Goal: Task Accomplishment & Management: Use online tool/utility

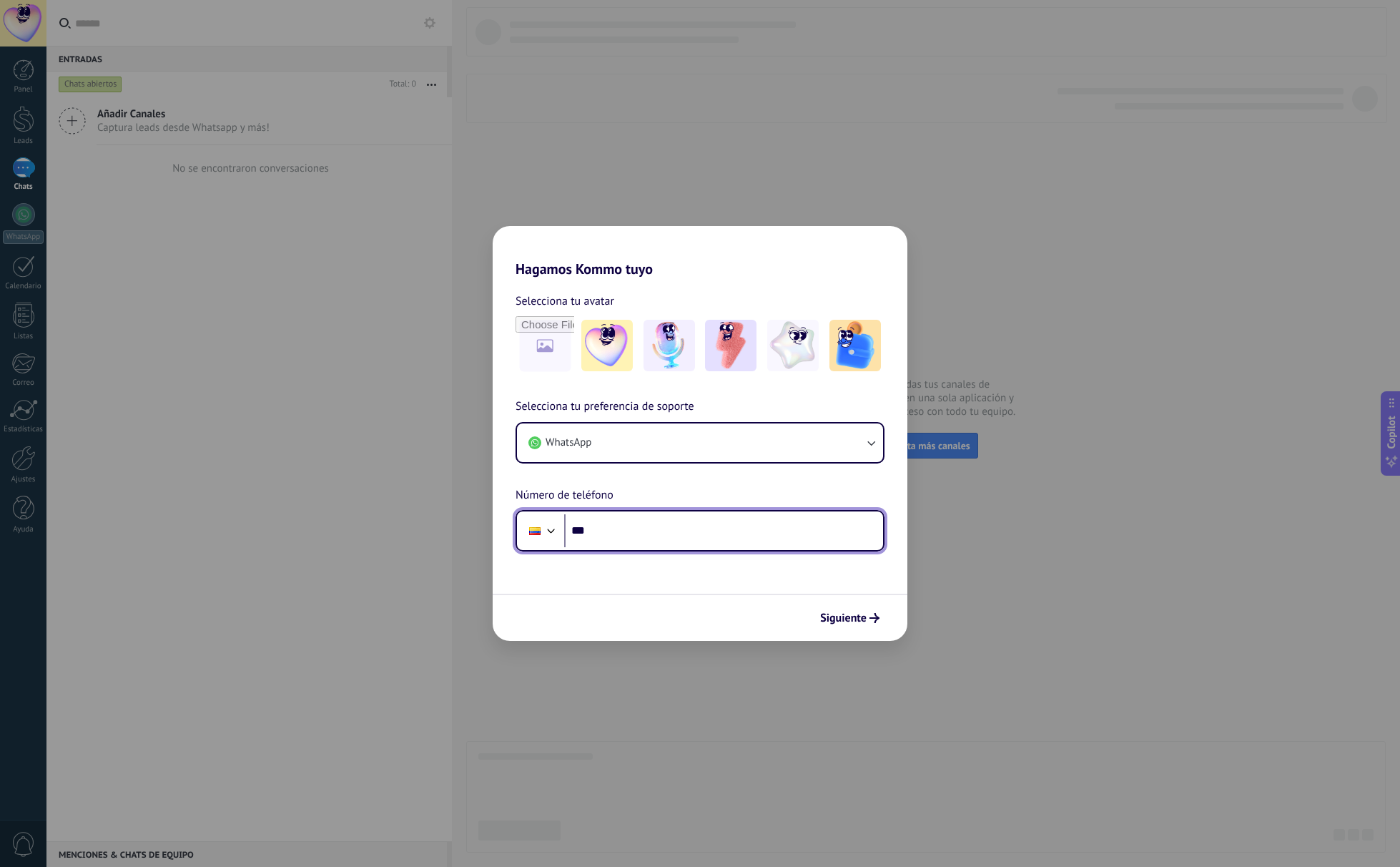
click at [550, 531] on div at bounding box center [551, 529] width 17 height 17
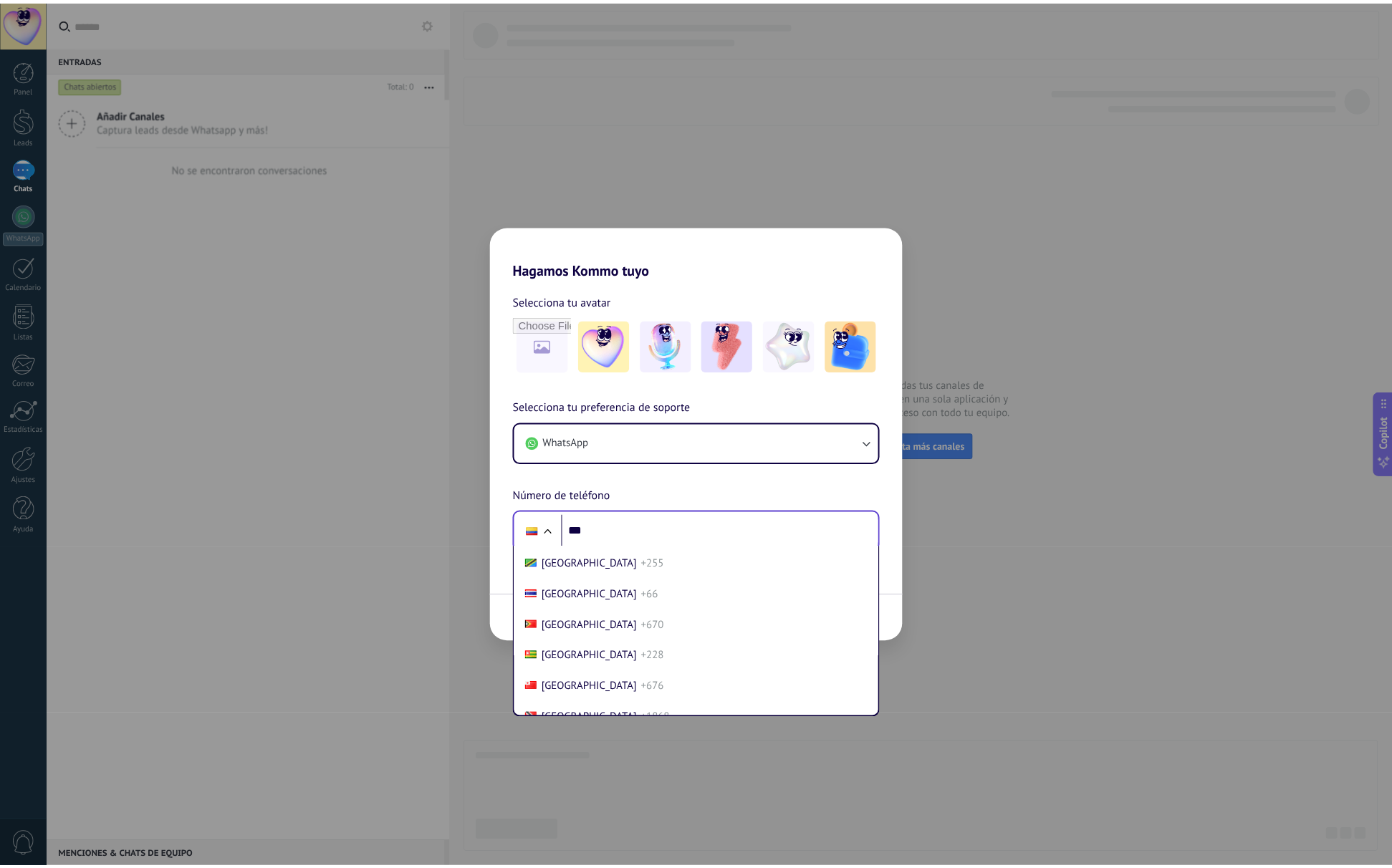
scroll to position [6339, 0]
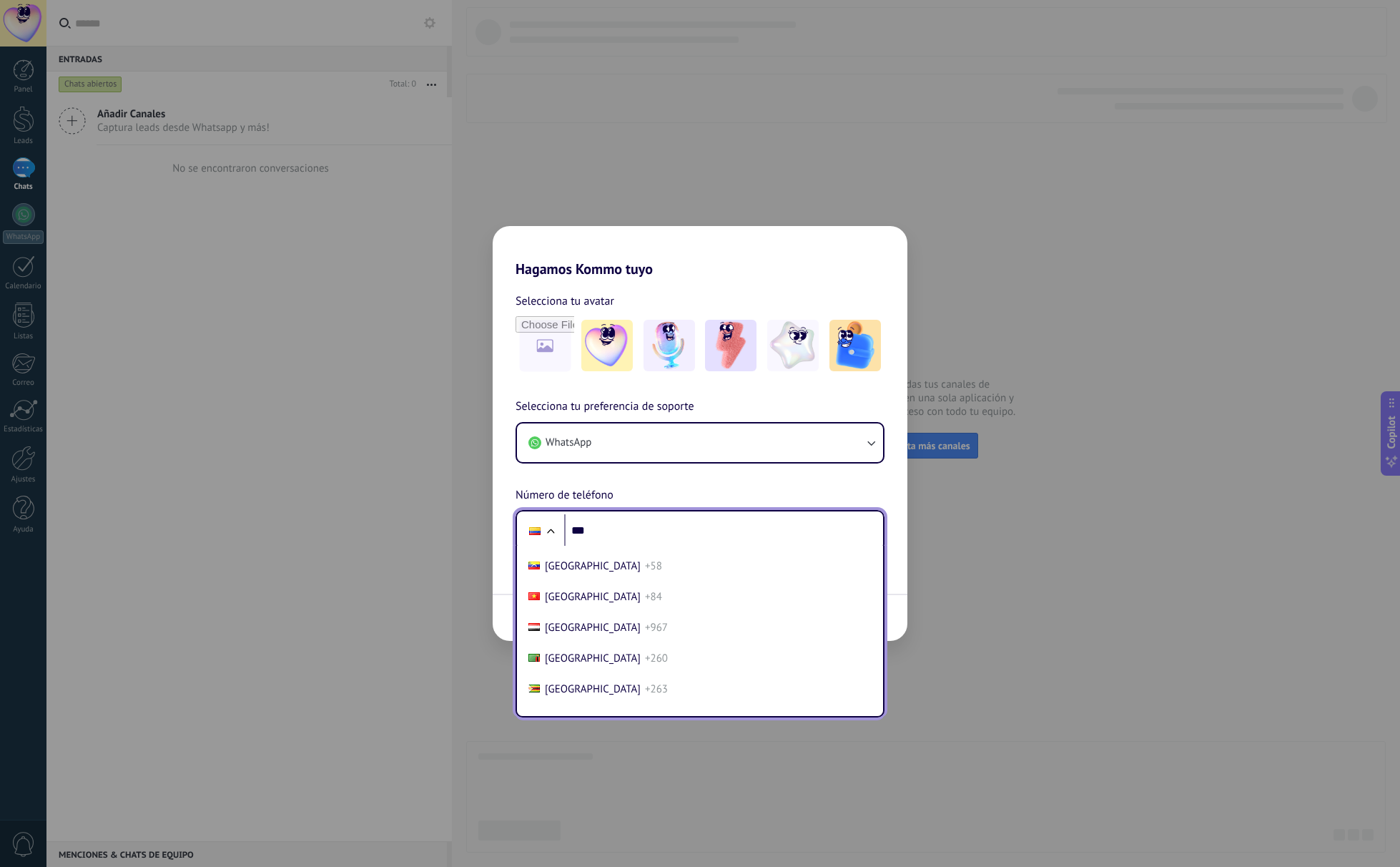
click at [606, 558] on li "Venezuela +58" at bounding box center [700, 566] width 355 height 31
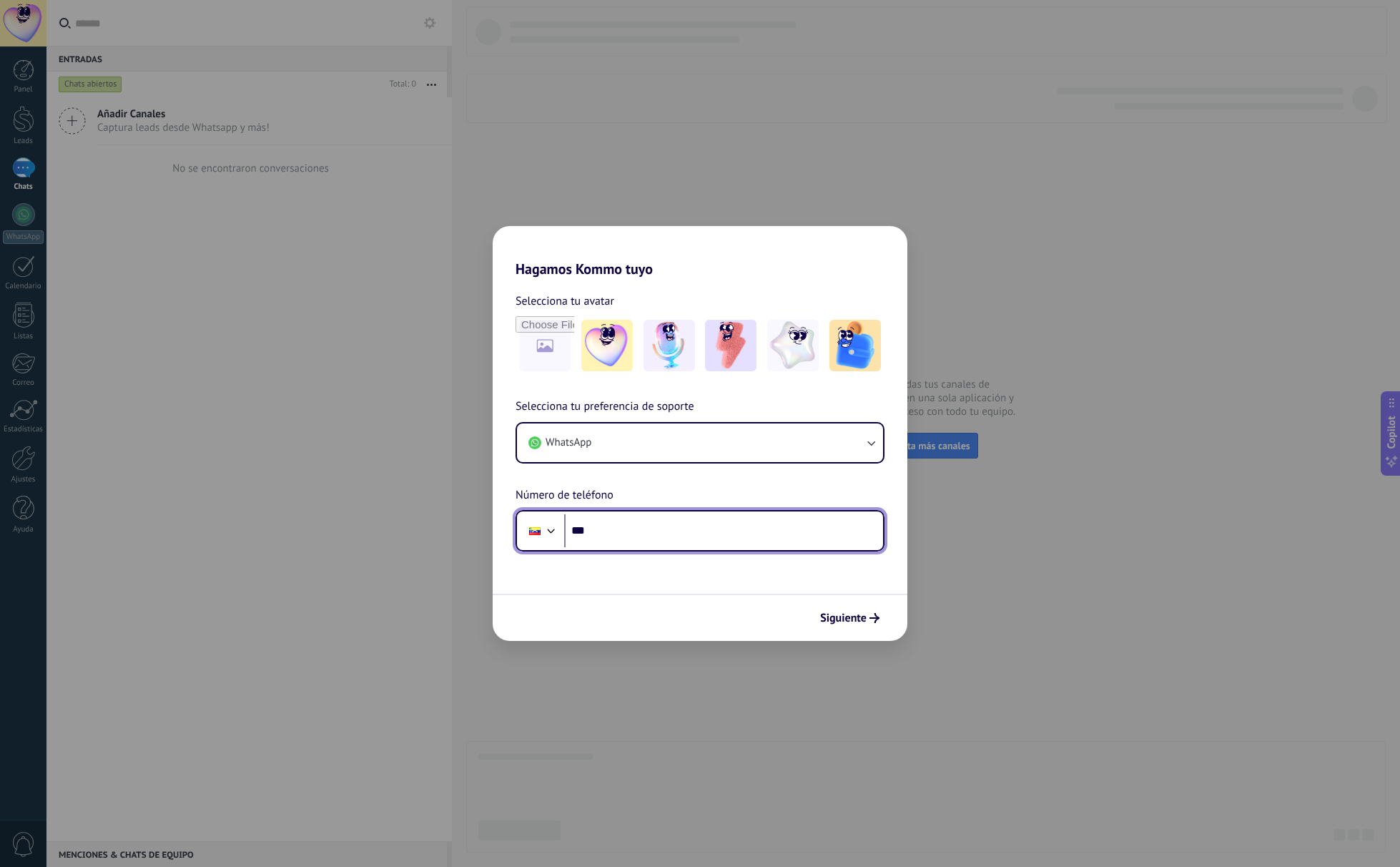
click at [623, 538] on input "***" at bounding box center [723, 531] width 319 height 33
type input "**********"
click at [840, 621] on span "Siguiente" at bounding box center [844, 618] width 46 height 10
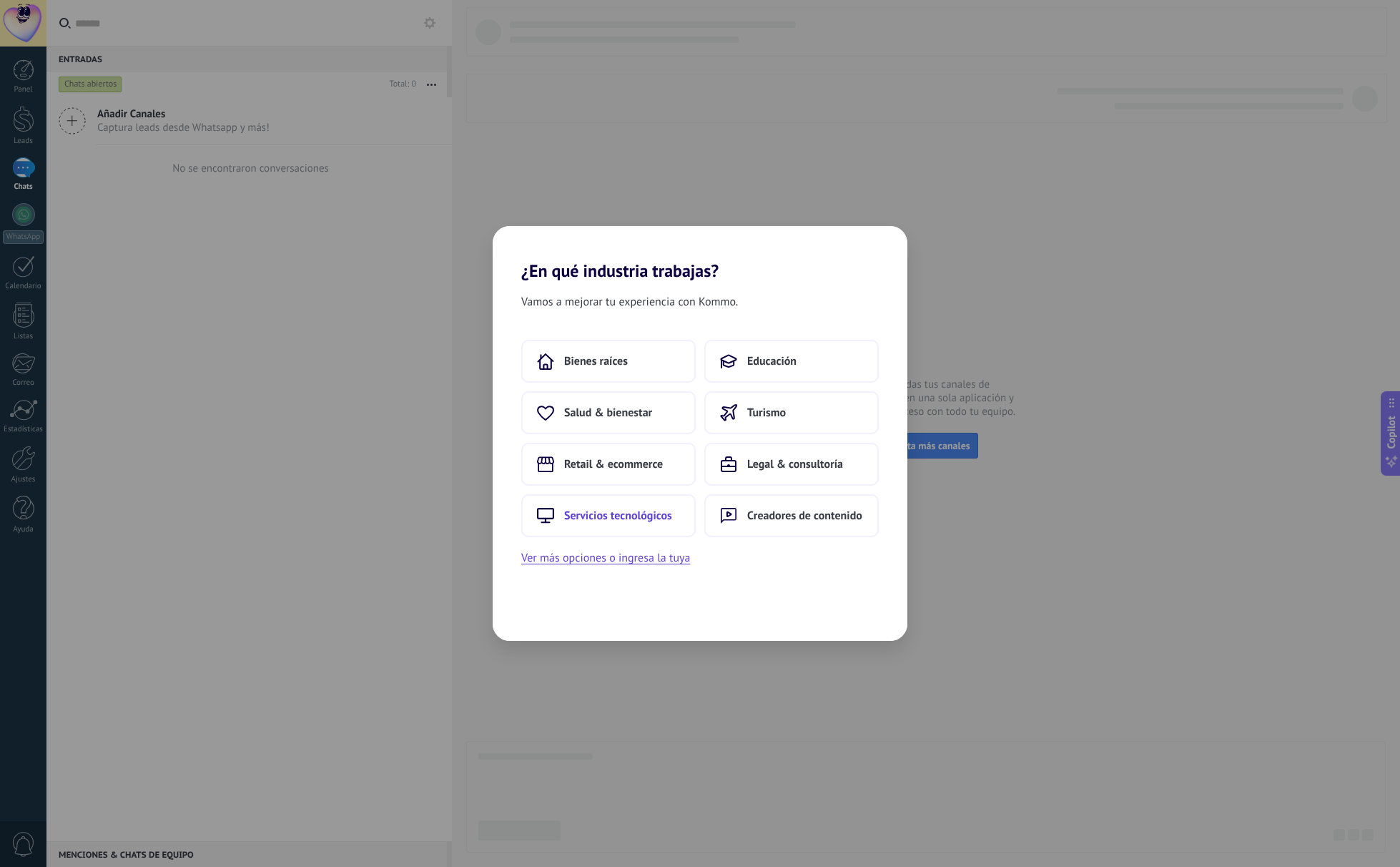
click at [641, 522] on span "Servicios tecnológicos" at bounding box center [617, 515] width 108 height 14
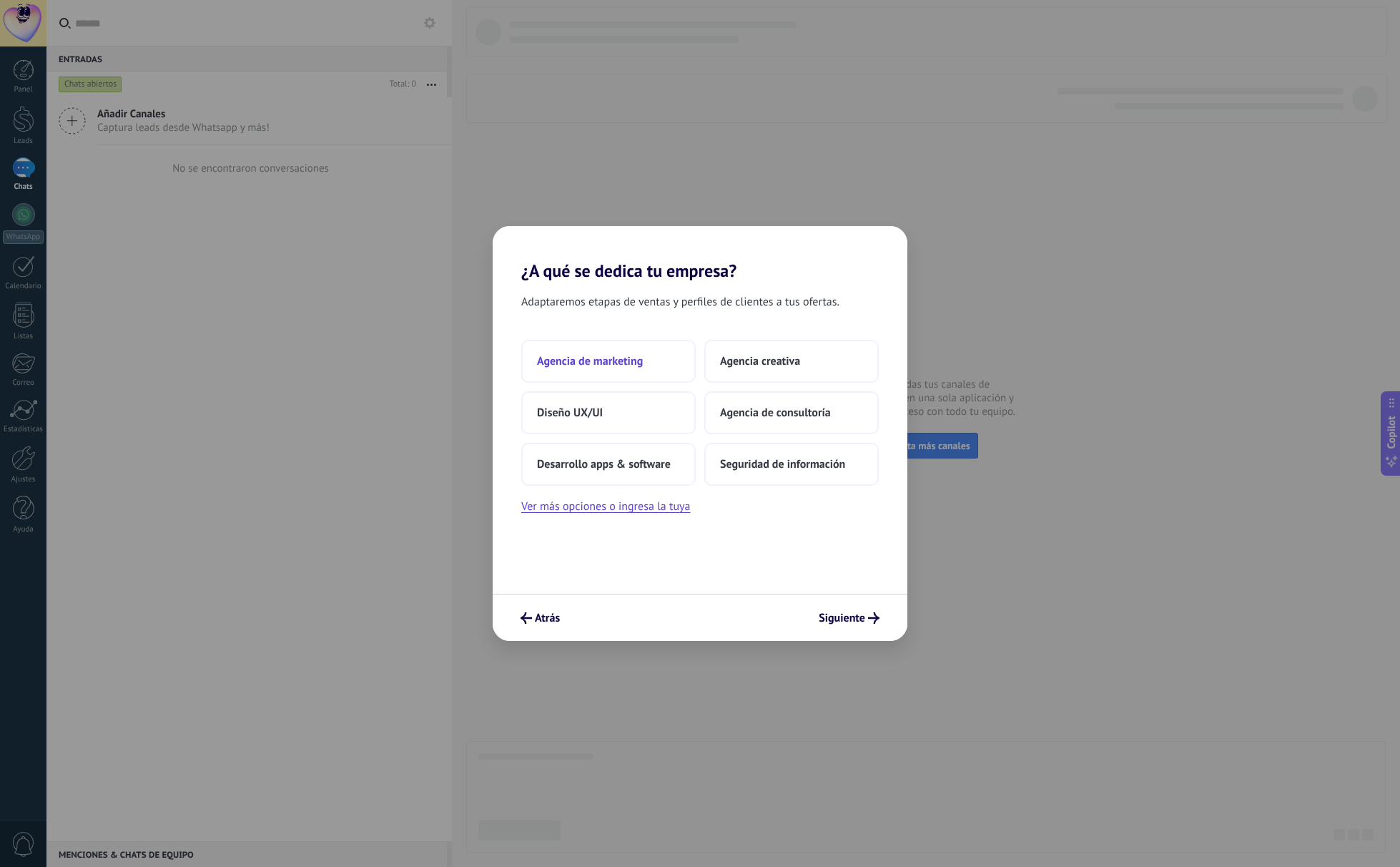
click at [591, 353] on button "Agencia de marketing" at bounding box center [609, 362] width 175 height 43
click at [614, 355] on button "Solo yo" at bounding box center [609, 362] width 175 height 43
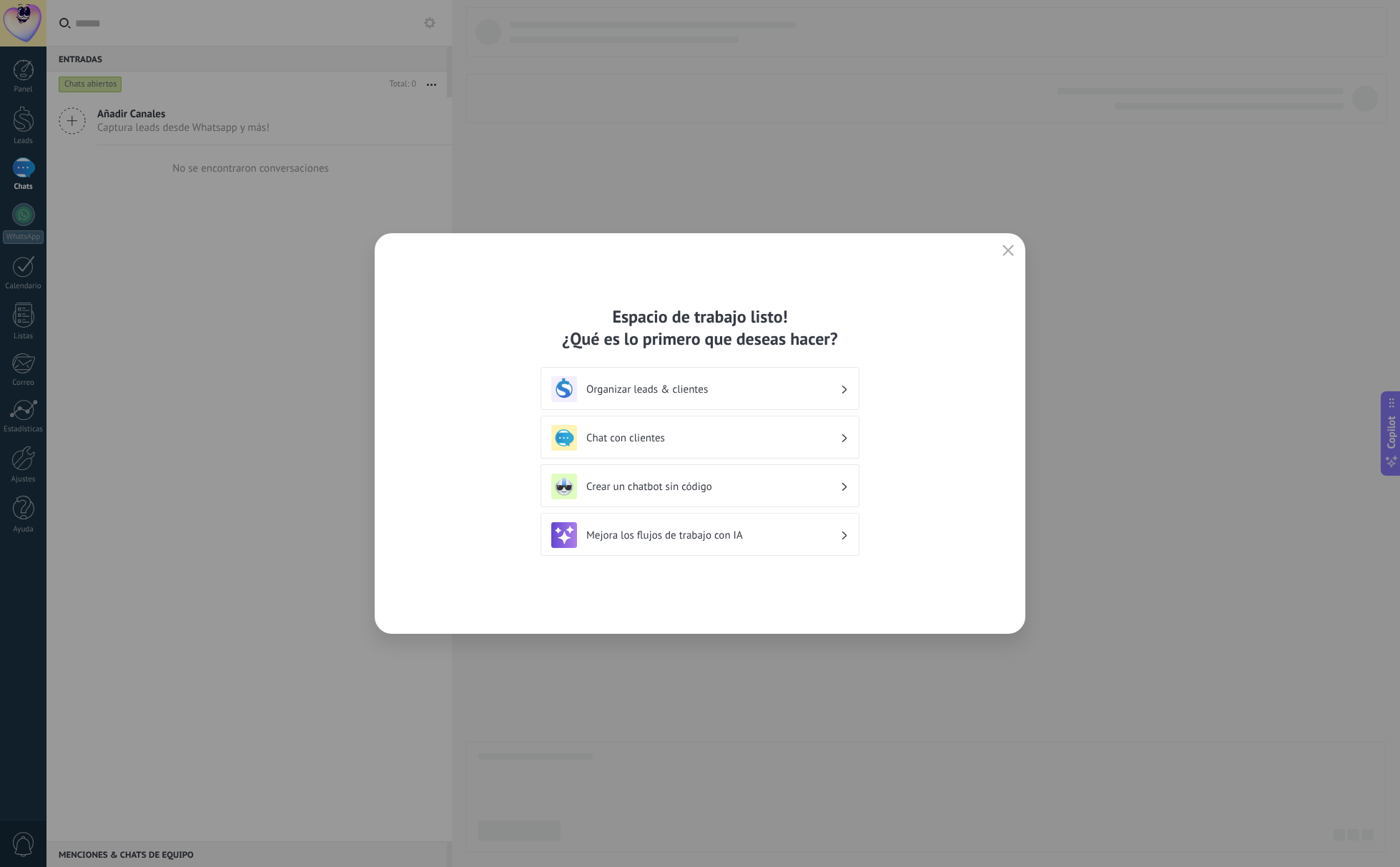
click at [672, 496] on div "Crear un chatbot sin código" at bounding box center [700, 486] width 298 height 26
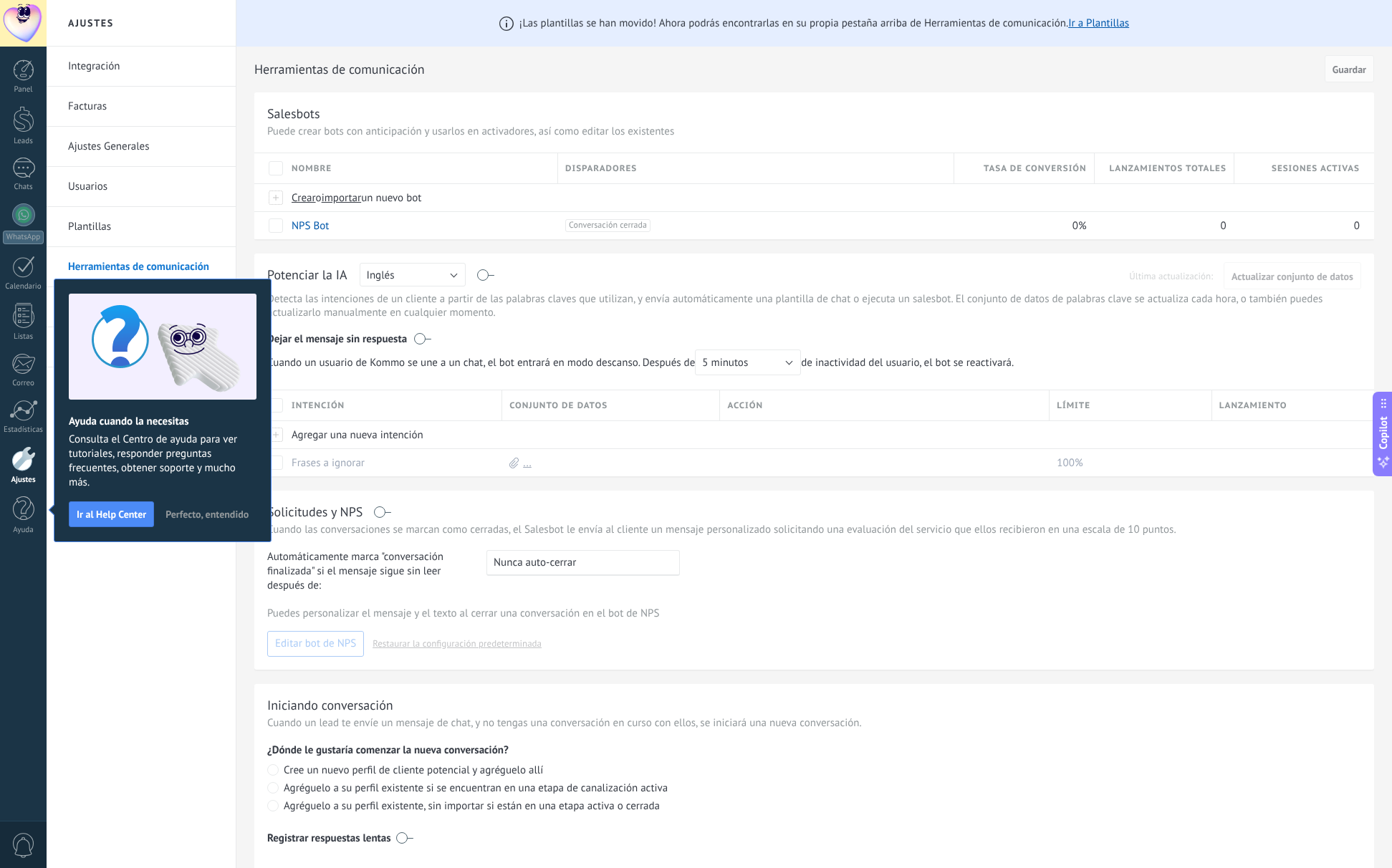
click at [217, 512] on span "Perfecto, entendido" at bounding box center [207, 513] width 83 height 10
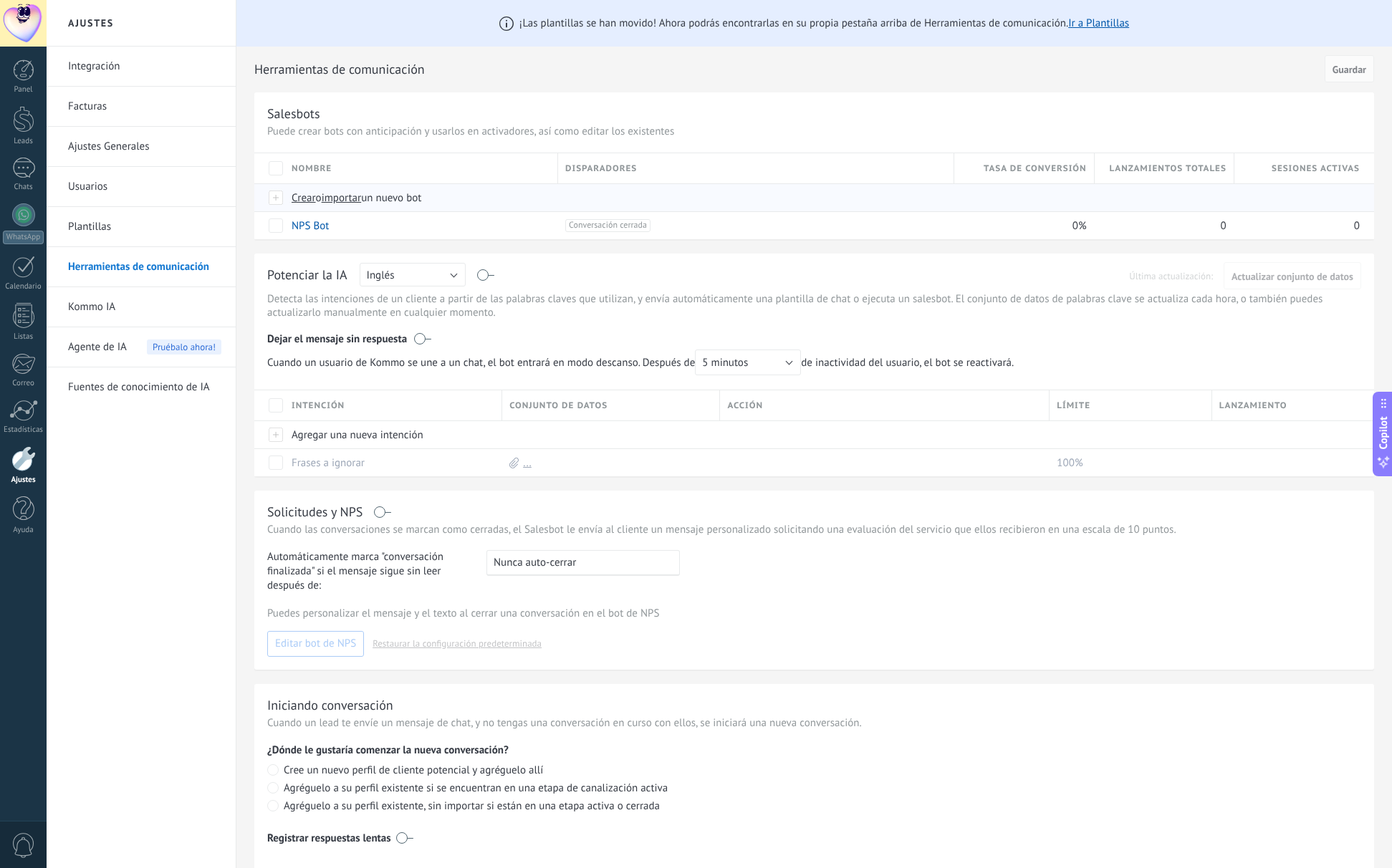
click at [343, 197] on span "importar" at bounding box center [342, 198] width 40 height 13
click at [0, 0] on input "importar un nuevo bot" at bounding box center [0, 0] width 0 height 0
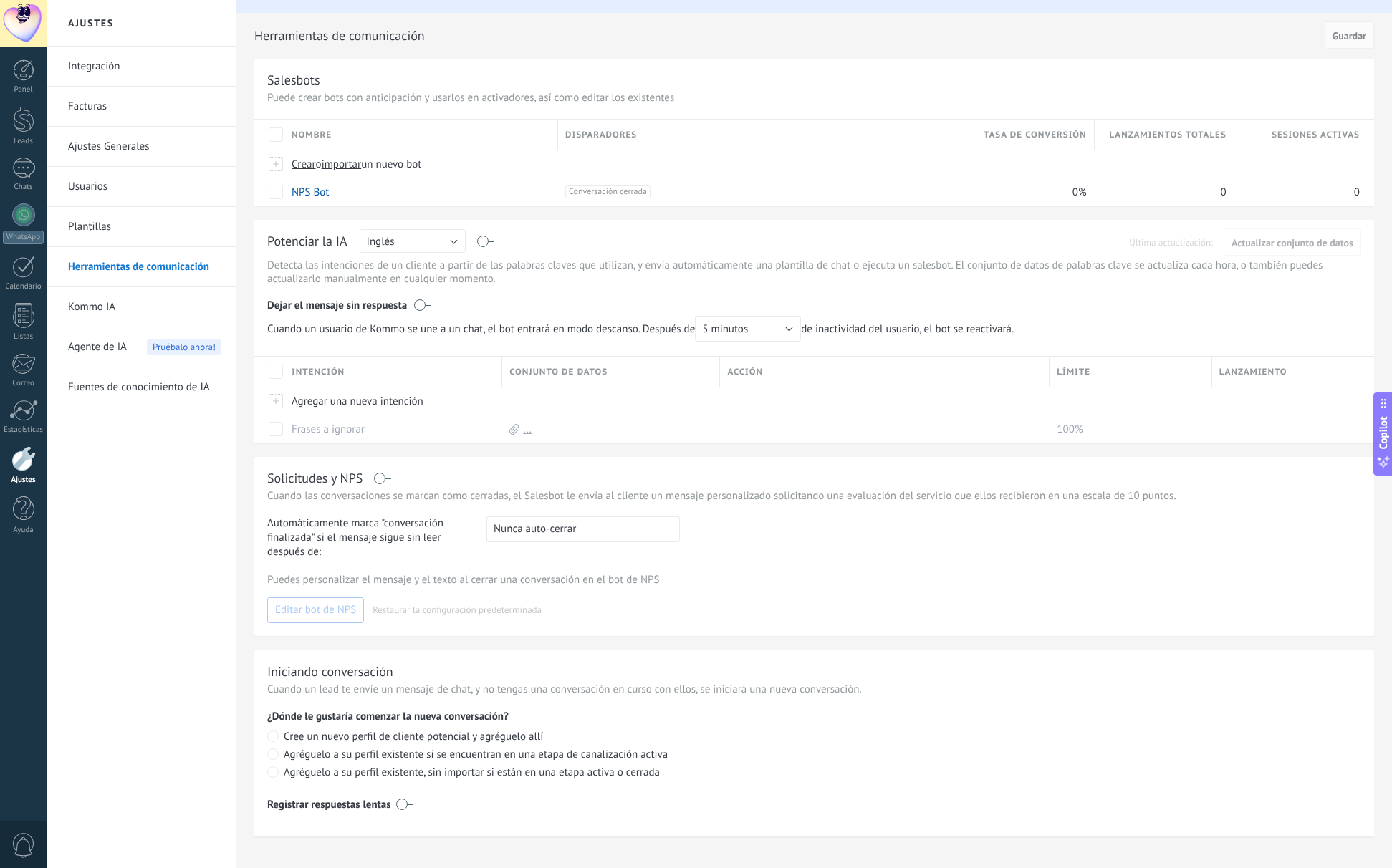
scroll to position [49, 0]
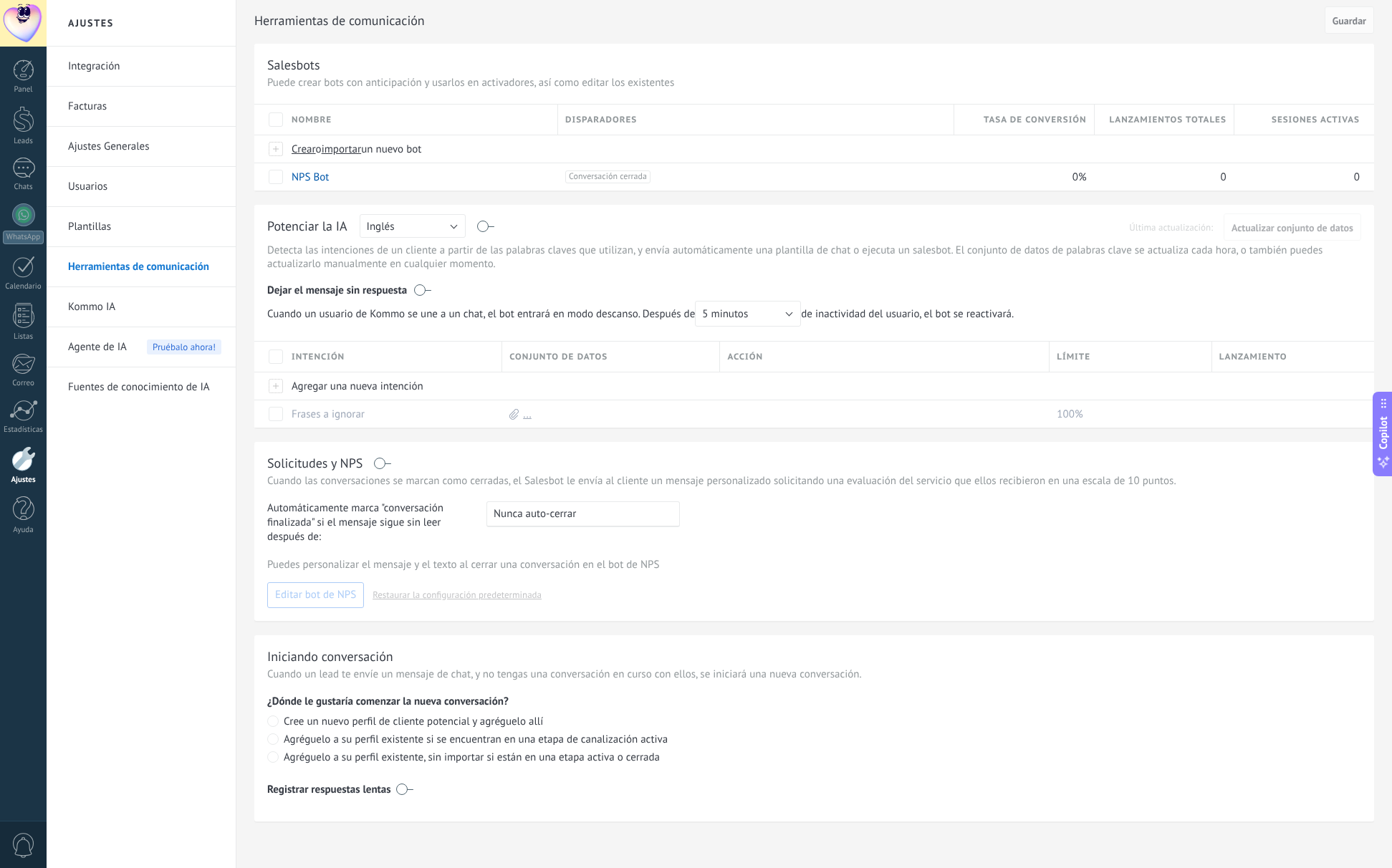
click at [98, 227] on link "Plantillas" at bounding box center [145, 227] width 154 height 40
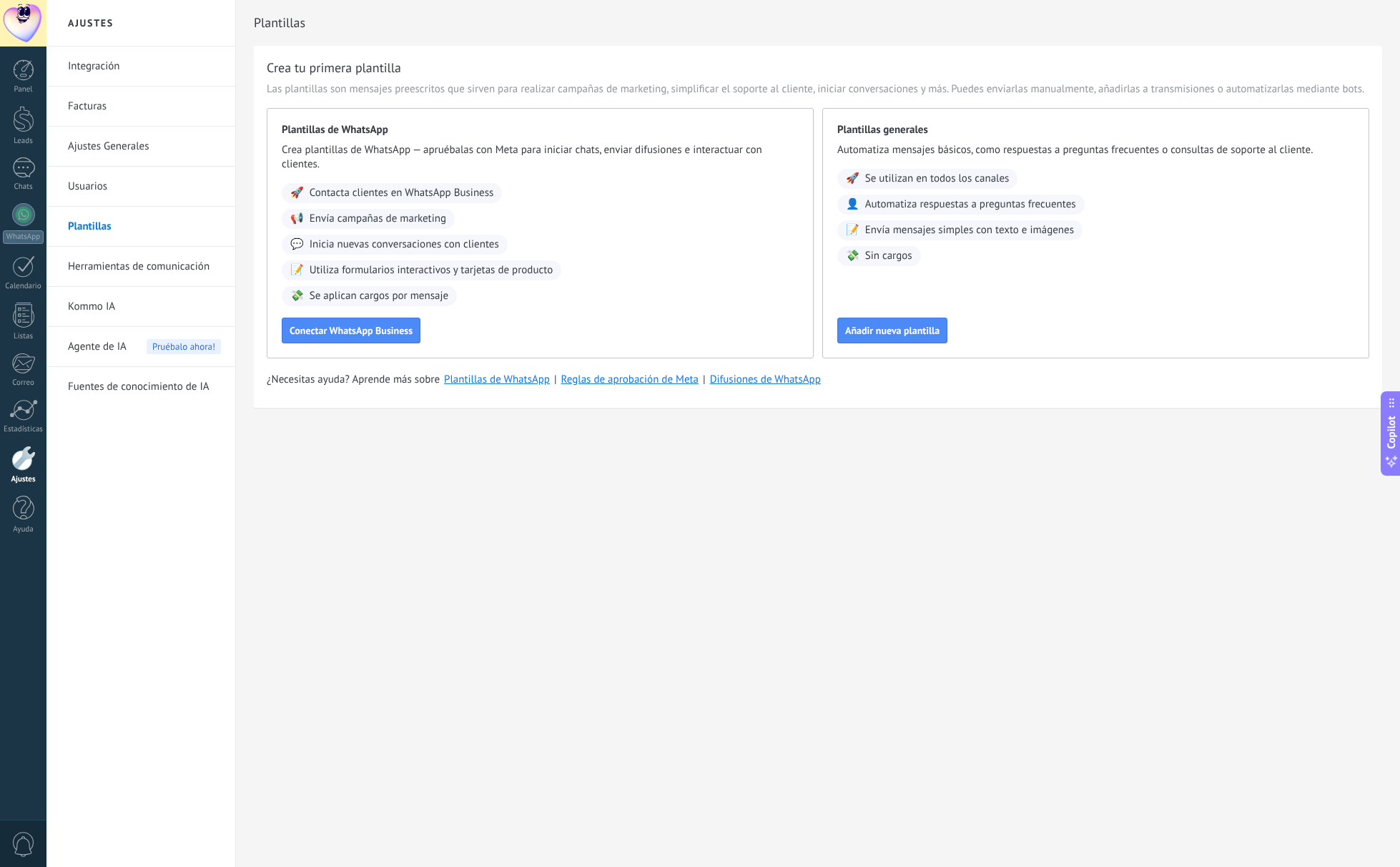
click at [101, 347] on span "Agente de IA" at bounding box center [97, 347] width 59 height 40
